Goal: Contribute content

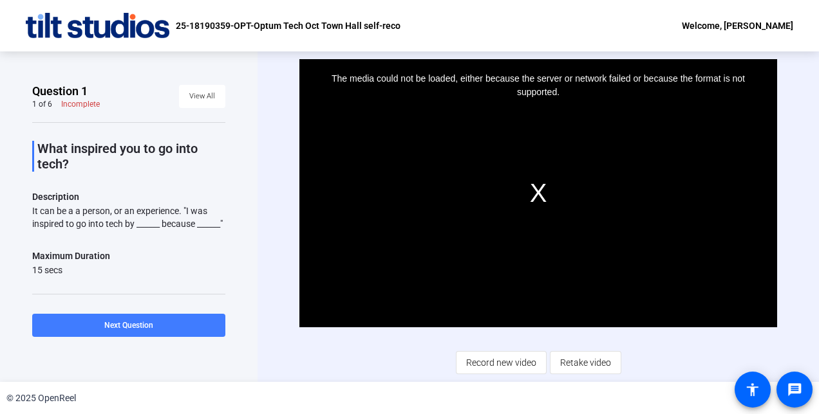
click at [129, 322] on span "Next Question" at bounding box center [128, 325] width 49 height 9
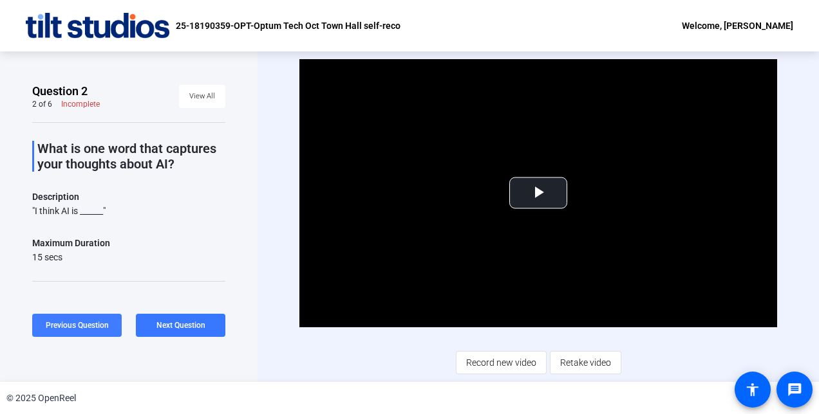
click at [68, 324] on span "Previous Question" at bounding box center [77, 325] width 63 height 9
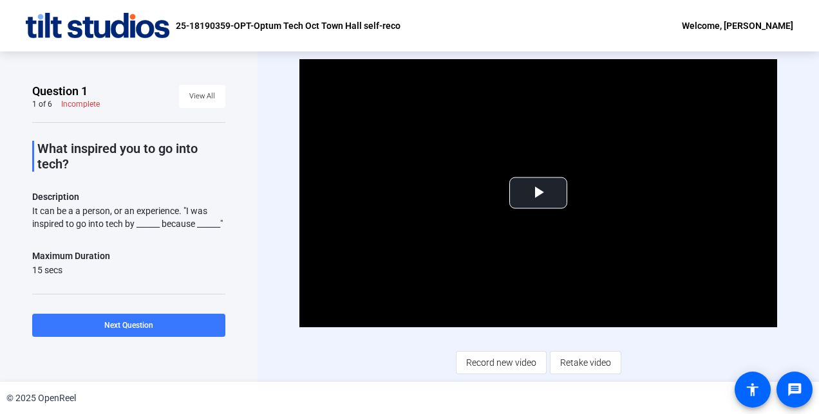
drag, startPoint x: 230, startPoint y: 138, endPoint x: 272, endPoint y: 95, distance: 59.6
click at [272, 95] on div "Video Player is loading. Play Video Play Mute Current Time 0:00 / Duration 0:15…" at bounding box center [537, 216] width 561 height 331
drag, startPoint x: 187, startPoint y: 210, endPoint x: 196, endPoint y: 234, distance: 25.7
click at [196, 230] on div "It can be a a person, or an experience. "I was inspired to go into tech by ____…" at bounding box center [128, 218] width 193 height 26
copy div ""I was inspired to go into tech by ______ because ______""
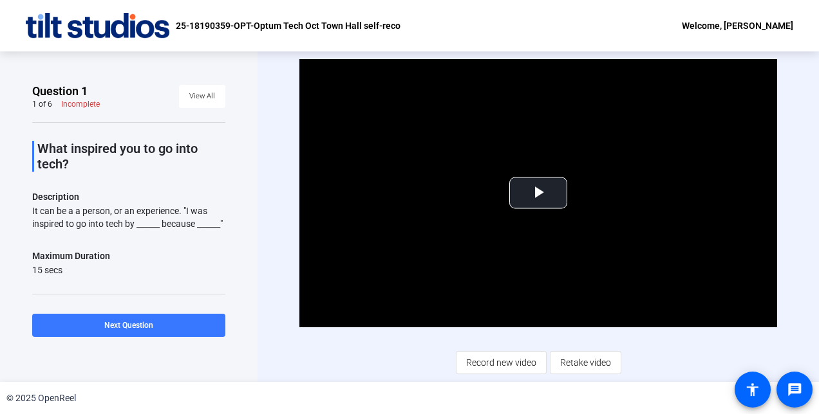
click at [249, 207] on div "Question 1 1 of 6 Incomplete View All What inspired you to go into tech? Descri…" at bounding box center [128, 216] width 257 height 331
click at [538, 193] on span "Video Player" at bounding box center [538, 193] width 0 height 0
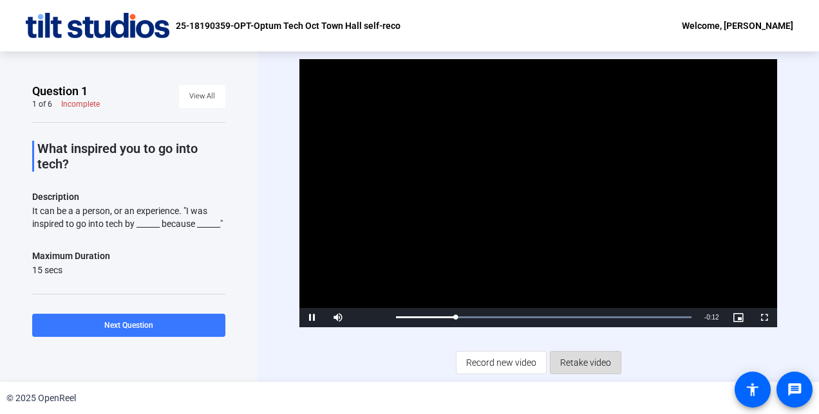
click at [586, 363] on span "Retake video" at bounding box center [585, 363] width 51 height 24
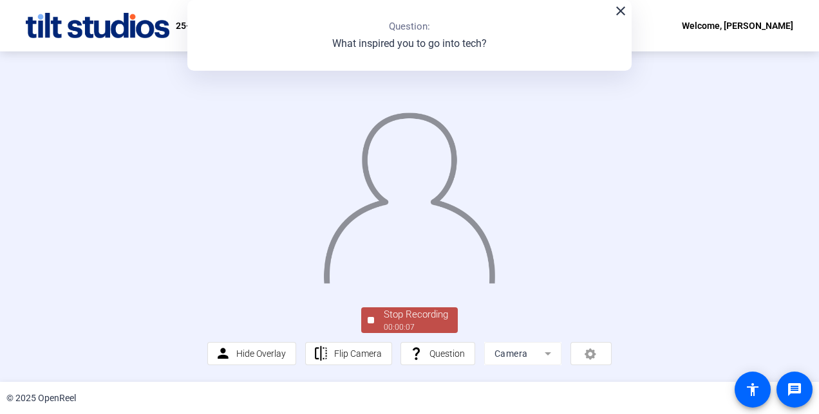
click at [407, 324] on div "00:00:07" at bounding box center [416, 328] width 64 height 12
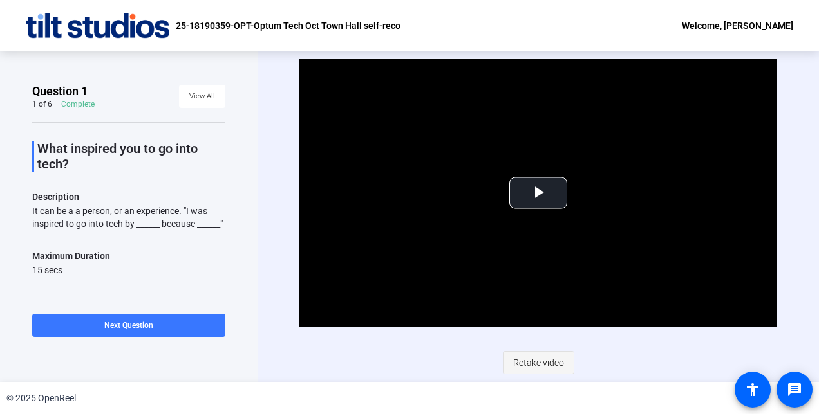
click at [542, 364] on span "Retake video" at bounding box center [538, 363] width 51 height 24
click at [538, 193] on span "Video Player" at bounding box center [538, 193] width 0 height 0
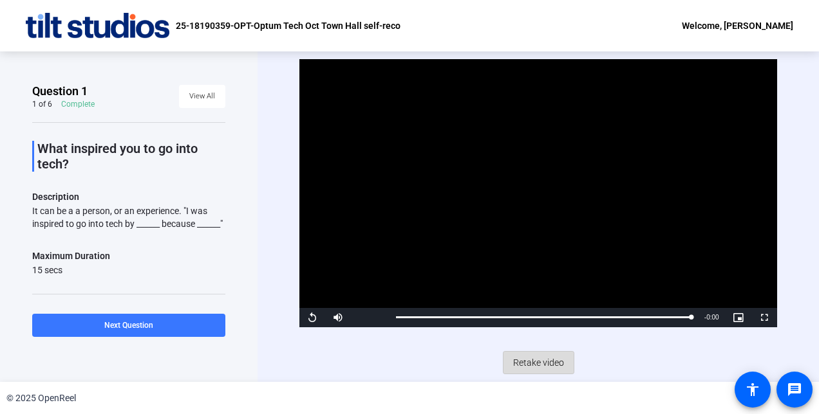
click at [541, 364] on span "Retake video" at bounding box center [538, 363] width 51 height 24
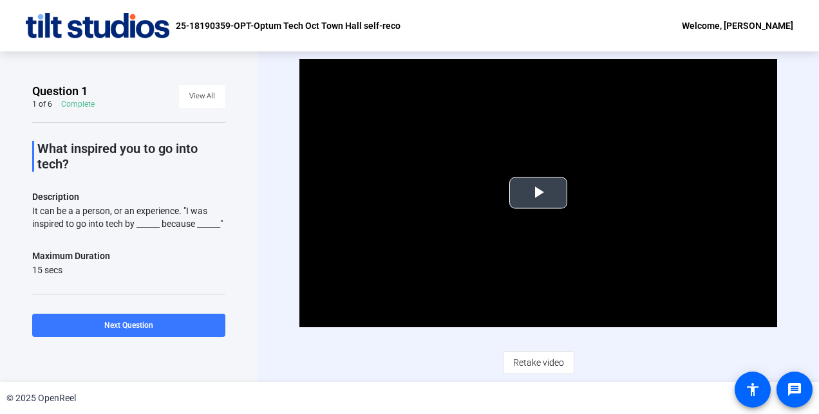
click at [538, 193] on span "Video Player" at bounding box center [538, 193] width 0 height 0
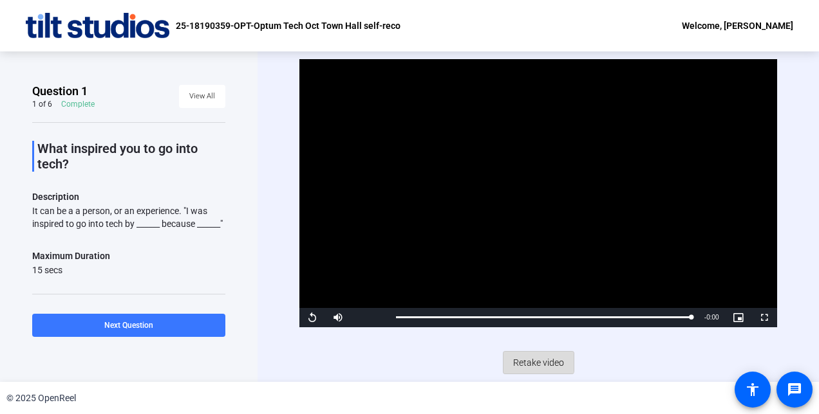
click at [538, 362] on span "Retake video" at bounding box center [538, 363] width 51 height 24
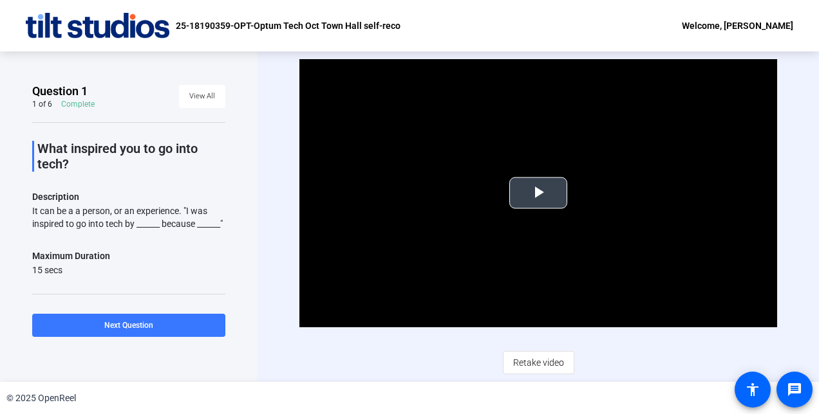
click at [538, 193] on span "Video Player" at bounding box center [538, 193] width 0 height 0
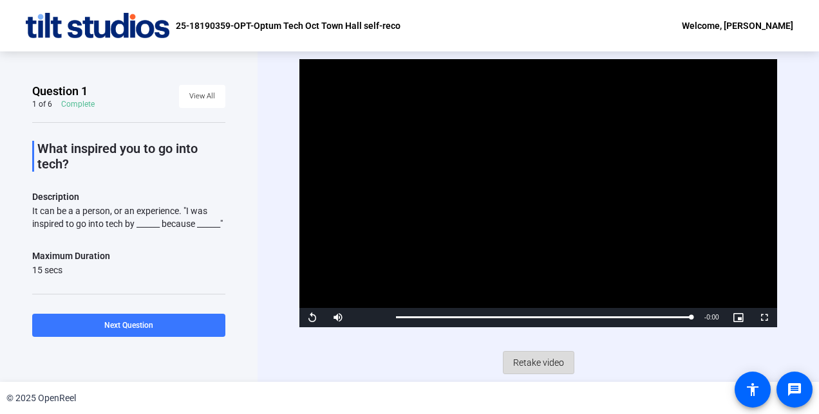
click at [541, 364] on span "Retake video" at bounding box center [538, 363] width 51 height 24
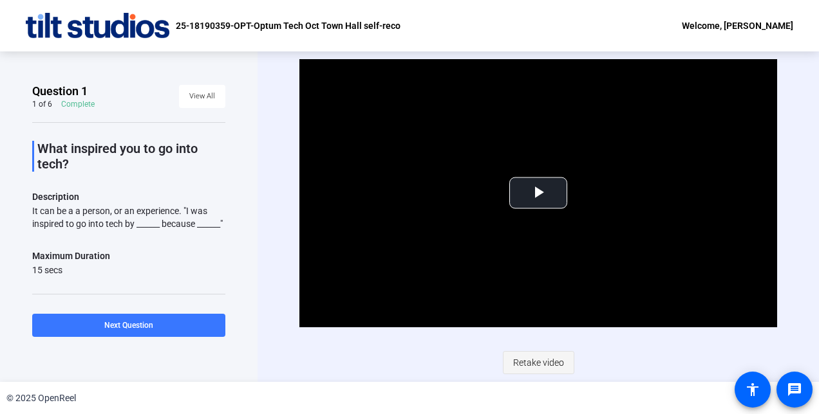
click at [539, 362] on span "Retake video" at bounding box center [538, 363] width 51 height 24
click at [552, 362] on span "Retake video" at bounding box center [538, 363] width 51 height 24
click at [539, 362] on span "Retake video" at bounding box center [538, 363] width 51 height 24
click at [538, 193] on span "Video Player" at bounding box center [538, 193] width 0 height 0
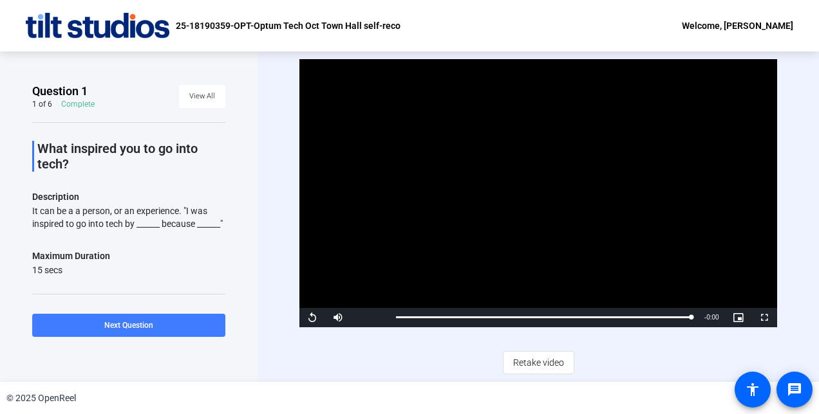
click at [142, 324] on span "Next Question" at bounding box center [128, 325] width 49 height 9
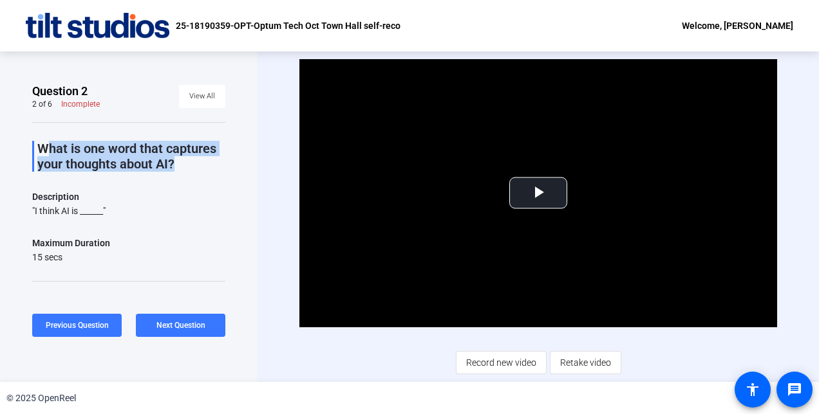
drag, startPoint x: 169, startPoint y: 162, endPoint x: 38, endPoint y: 149, distance: 131.3
click at [38, 149] on p "What is one word that captures your thoughts about AI?" at bounding box center [131, 156] width 188 height 31
copy p "What is one word that captures your thoughts about AI"
drag, startPoint x: 109, startPoint y: 216, endPoint x: 33, endPoint y: 214, distance: 76.6
click at [33, 214] on div ""I think AI is ______"" at bounding box center [128, 211] width 193 height 13
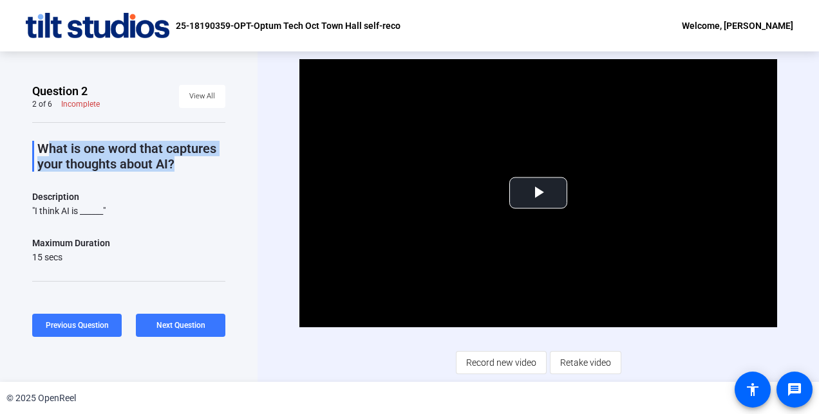
copy div ""I think AI is ______""
click at [176, 324] on span "Next Question" at bounding box center [180, 325] width 49 height 9
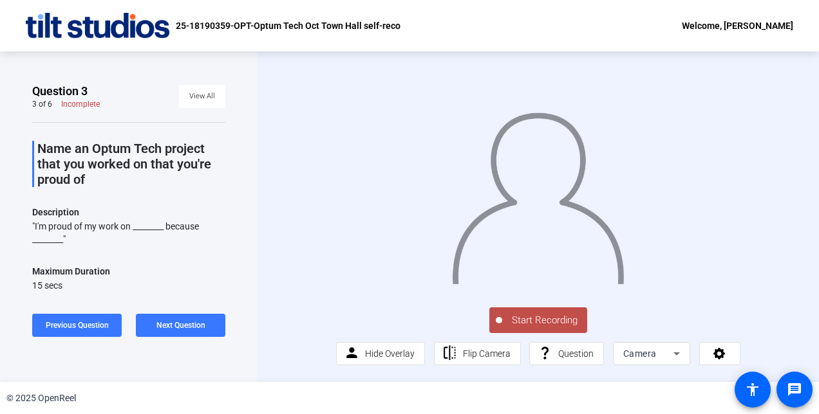
drag, startPoint x: 91, startPoint y: 179, endPoint x: 37, endPoint y: 147, distance: 62.4
click at [37, 147] on p "Name an Optum Tech project that you worked on that you're proud of" at bounding box center [131, 164] width 188 height 46
copy p "Name an Optum Tech project that you worked on that you're proud of"
drag, startPoint x: 82, startPoint y: 247, endPoint x: 24, endPoint y: 224, distance: 62.4
click at [24, 224] on div "Question 3 3 of 6 Incomplete View All Name an Optum Tech project that you worke…" at bounding box center [128, 216] width 257 height 331
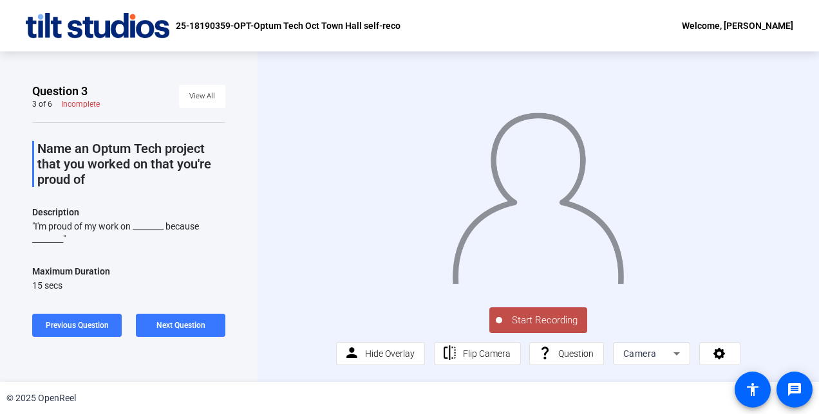
copy div ""I'm proud of my work on ________ because ________""
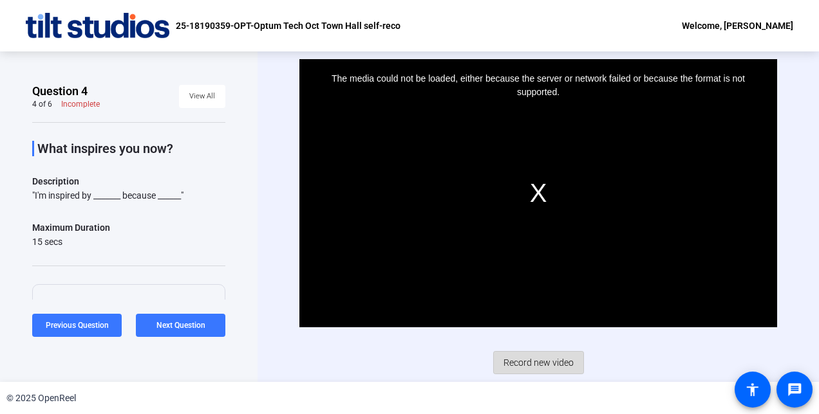
click at [544, 362] on span "Record new video" at bounding box center [538, 363] width 70 height 24
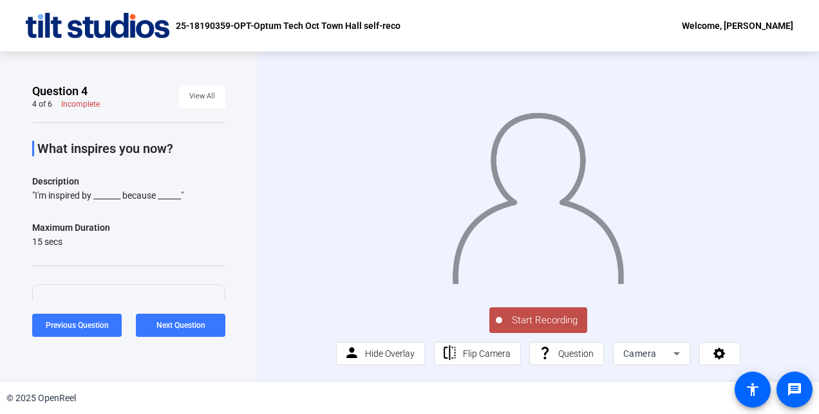
click at [550, 328] on span "Start Recording" at bounding box center [544, 320] width 85 height 15
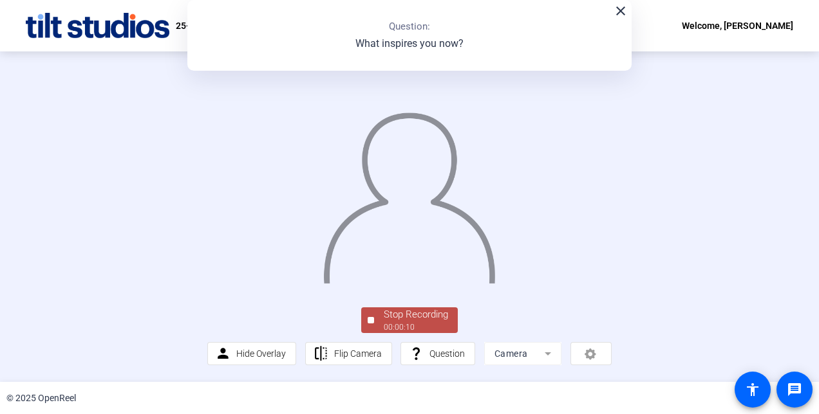
scroll to position [78, 0]
click at [438, 322] on div "Stop Recording" at bounding box center [416, 315] width 64 height 15
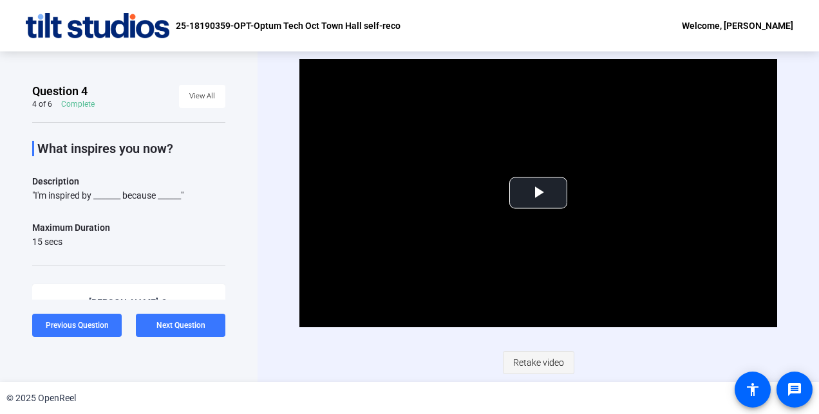
click at [538, 360] on span "Retake video" at bounding box center [538, 363] width 51 height 24
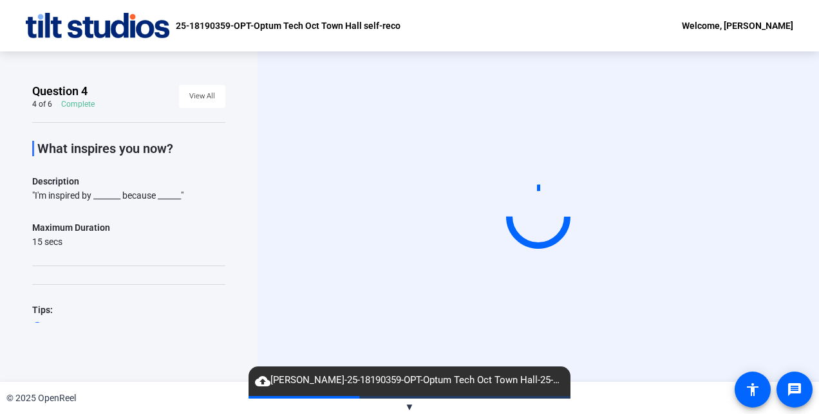
drag, startPoint x: 649, startPoint y: 198, endPoint x: 808, endPoint y: 304, distance: 190.3
click at [808, 304] on div "Start Recording" at bounding box center [537, 216] width 561 height 331
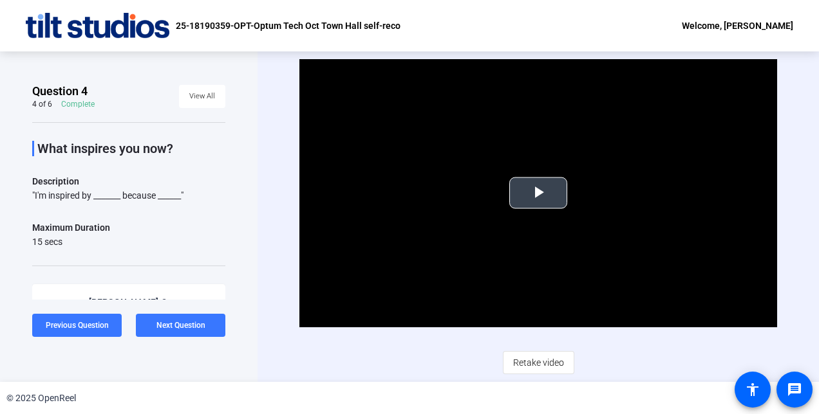
click at [538, 193] on span "Video Player" at bounding box center [538, 193] width 0 height 0
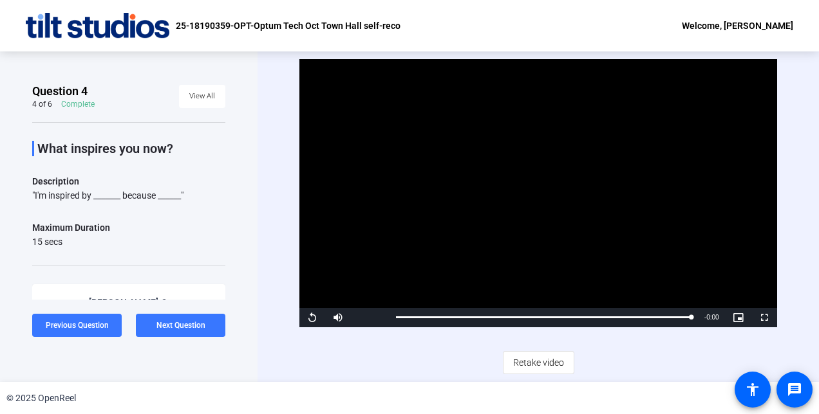
scroll to position [142, 0]
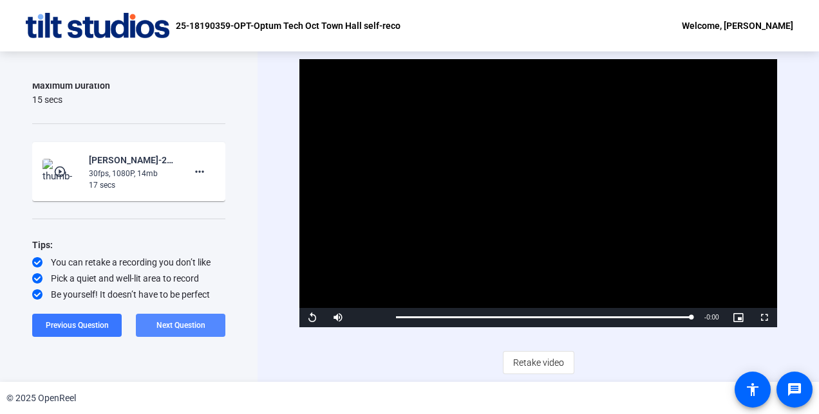
click at [178, 321] on span "Next Question" at bounding box center [180, 325] width 49 height 9
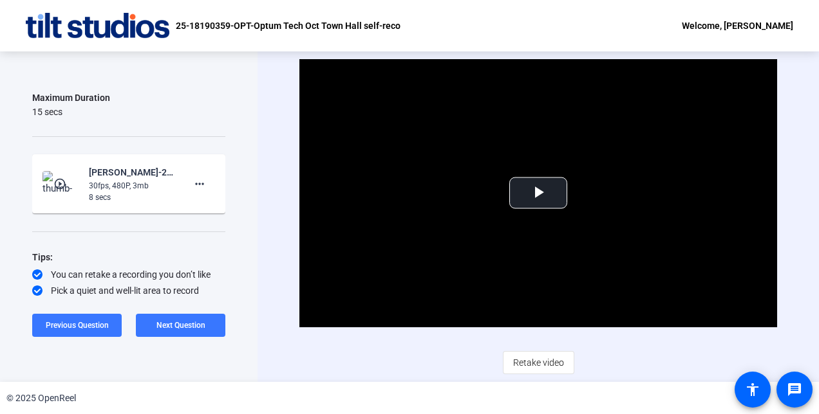
scroll to position [127, 0]
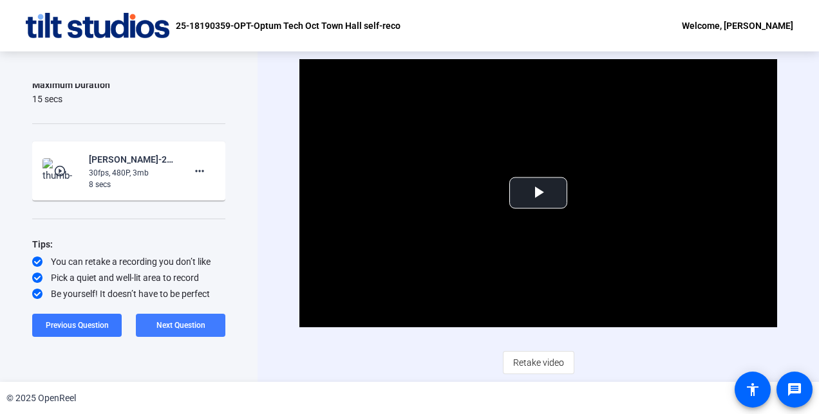
click at [173, 326] on span "Next Question" at bounding box center [180, 325] width 49 height 9
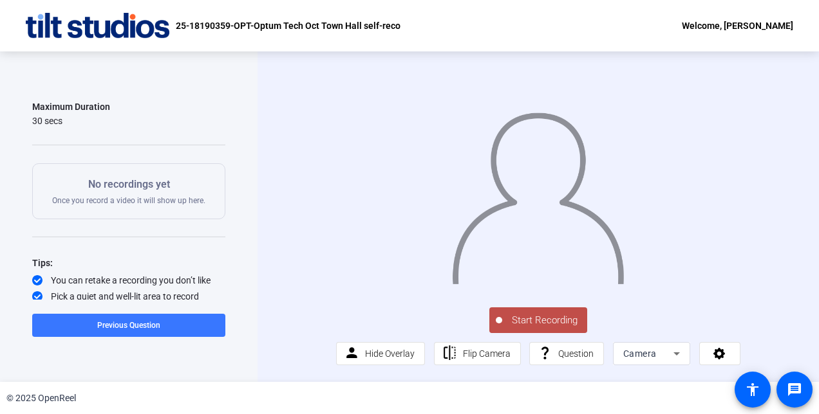
scroll to position [133, 0]
click at [145, 323] on span "Previous Question" at bounding box center [128, 325] width 63 height 9
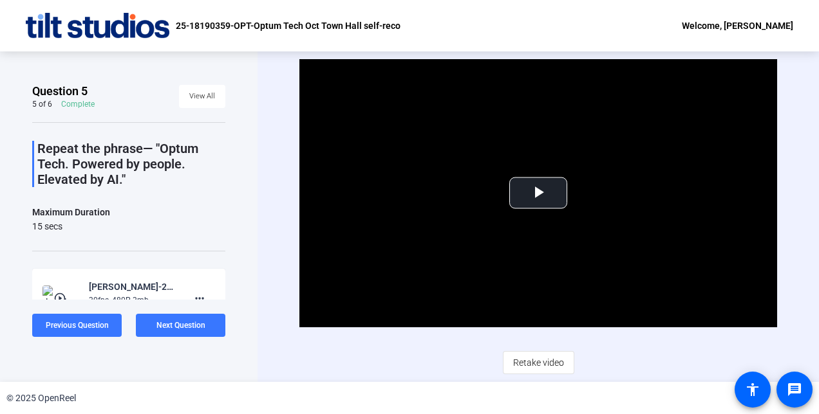
scroll to position [127, 0]
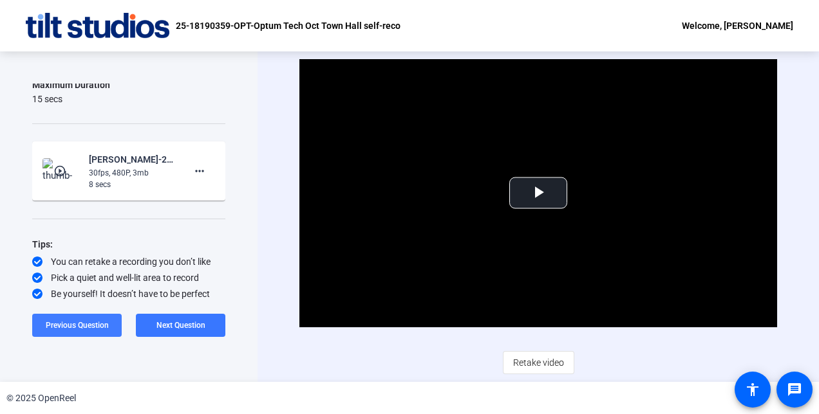
click at [80, 324] on span "Previous Question" at bounding box center [77, 325] width 63 height 9
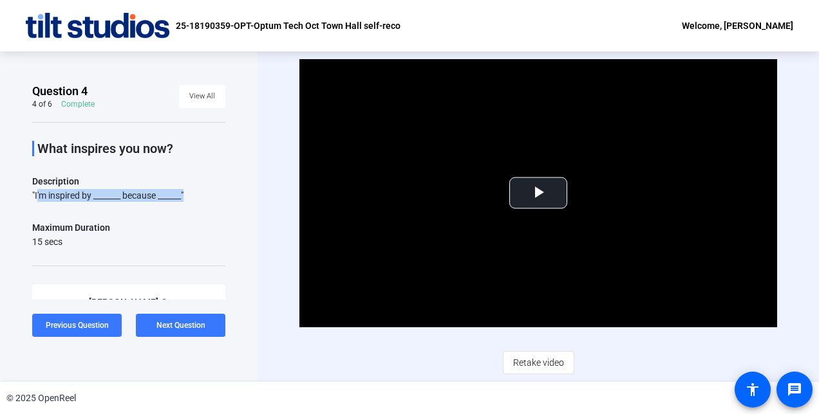
drag, startPoint x: 35, startPoint y: 196, endPoint x: 185, endPoint y: 200, distance: 150.0
click at [185, 200] on div ""I'm inspired by _______ because ______"" at bounding box center [128, 195] width 193 height 13
copy div "I'm inspired by _______ because ______"
